Goal: Task Accomplishment & Management: Complete application form

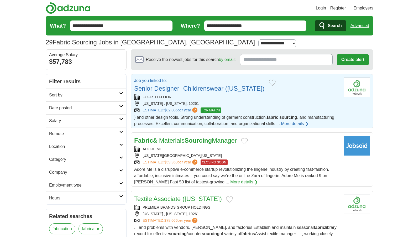
click at [175, 141] on link "Fabric & Materials Sourcing Manager" at bounding box center [185, 140] width 103 height 7
click at [192, 141] on strong "Sourcing" at bounding box center [198, 140] width 27 height 7
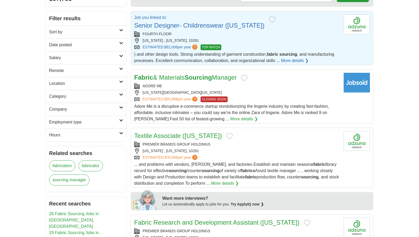
scroll to position [52, 0]
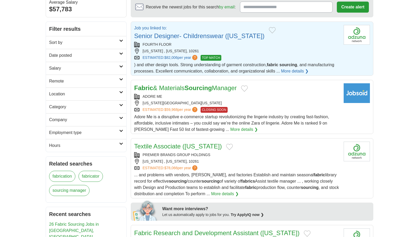
click at [172, 86] on link "Fabric & Materials Sourcing Manager" at bounding box center [185, 87] width 103 height 7
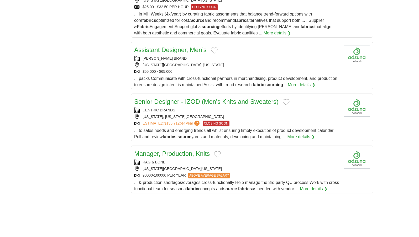
scroll to position [525, 0]
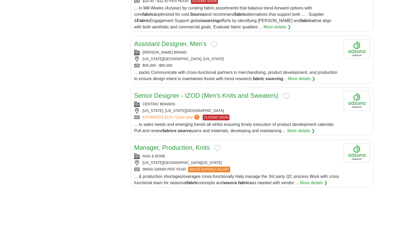
click at [157, 147] on link "Manager, Production, Knits" at bounding box center [172, 147] width 76 height 7
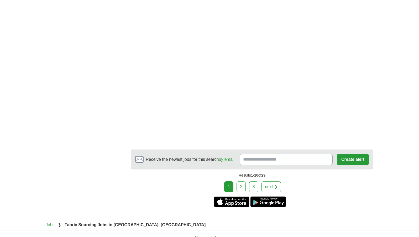
scroll to position [787, 0]
click at [238, 187] on link "2" at bounding box center [240, 186] width 9 height 11
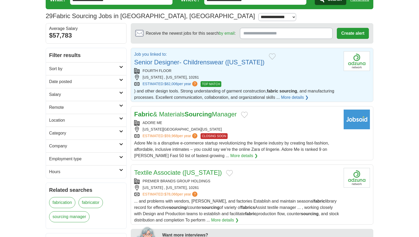
scroll to position [0, 0]
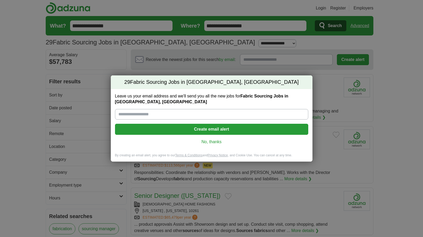
click at [139, 115] on input "Leave us your email address and we'll send you all the new jobs for Fabric Sour…" at bounding box center [211, 114] width 193 height 10
type input "**********"
click at [192, 131] on button "Create email alert" at bounding box center [211, 129] width 193 height 11
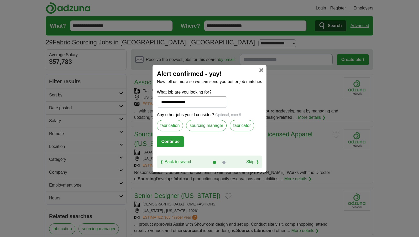
click at [192, 102] on input "**********" at bounding box center [192, 101] width 70 height 11
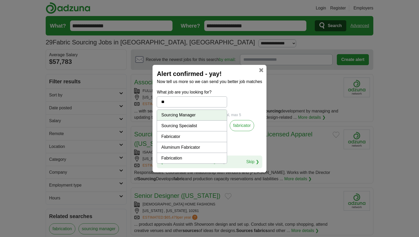
type input "*"
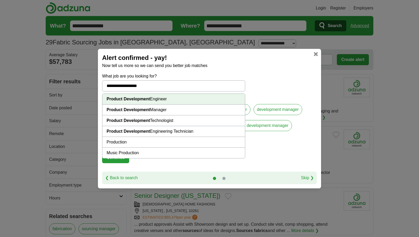
type input "**********"
click at [267, 94] on form "**********" at bounding box center [209, 122] width 215 height 98
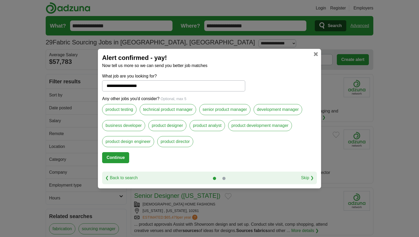
click at [237, 109] on label "senior product manager" at bounding box center [224, 109] width 51 height 11
click at [274, 108] on label "development manager" at bounding box center [278, 109] width 49 height 11
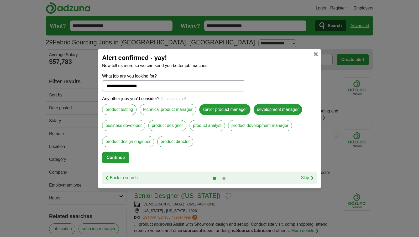
click at [261, 127] on label "product development manager" at bounding box center [260, 125] width 64 height 11
click at [175, 141] on label "product director" at bounding box center [175, 141] width 36 height 11
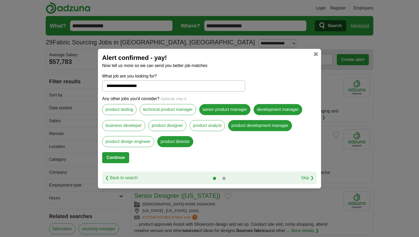
click at [124, 127] on label "business developer" at bounding box center [123, 125] width 43 height 11
click at [161, 112] on label "technical product manager" at bounding box center [168, 109] width 56 height 11
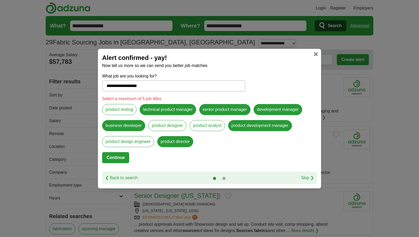
click at [202, 126] on label "product analyst" at bounding box center [206, 125] width 35 height 11
click at [118, 161] on button "Continue" at bounding box center [115, 157] width 27 height 11
click at [220, 145] on div "Select a maximum of 5 job titles product testing technical product manager seni…" at bounding box center [209, 124] width 215 height 56
click at [220, 144] on div "Select a maximum of 5 job titles product testing technical product manager seni…" at bounding box center [209, 124] width 215 height 56
